Goal: Navigation & Orientation: Find specific page/section

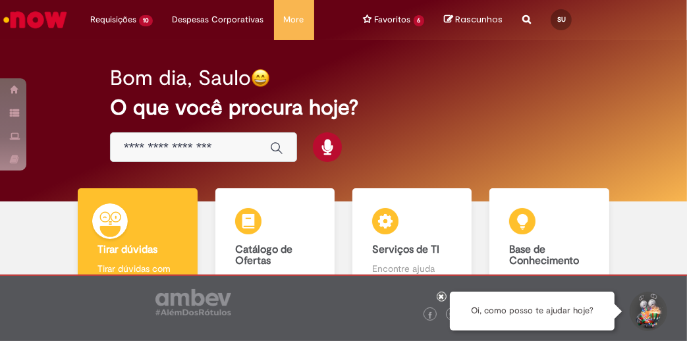
click at [463, 107] on h2 "O que você procura hoje?" at bounding box center [343, 107] width 467 height 23
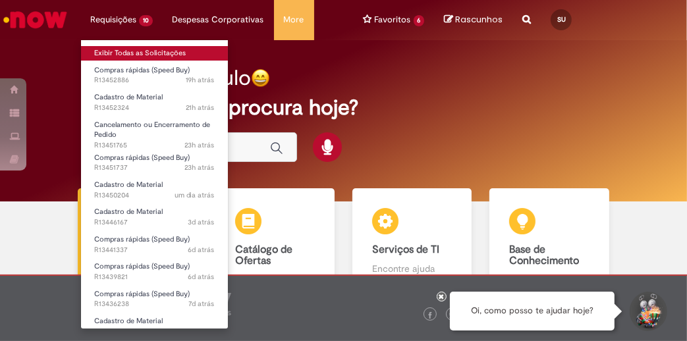
click at [118, 51] on link "Exibir Todas as Solicitações" at bounding box center [154, 53] width 147 height 14
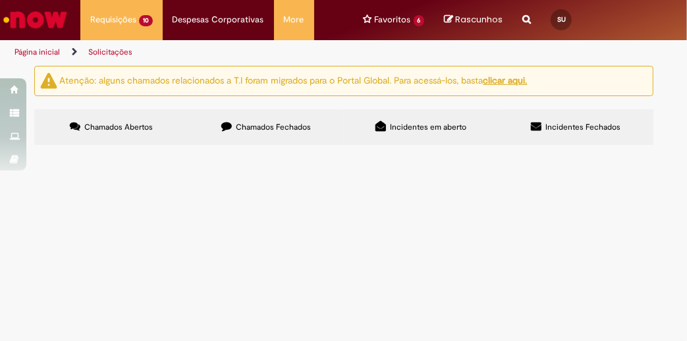
click at [16, 17] on img "Ir para a Homepage" at bounding box center [35, 20] width 68 height 26
